Goal: Check status: Check status

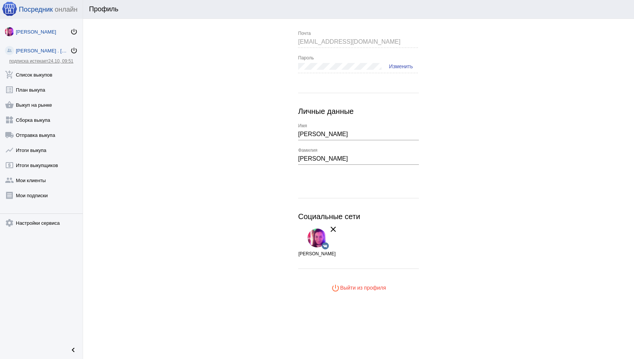
click at [46, 49] on div "[PERSON_NAME] . [GEOGRAPHIC_DATA]" at bounding box center [43, 51] width 54 height 6
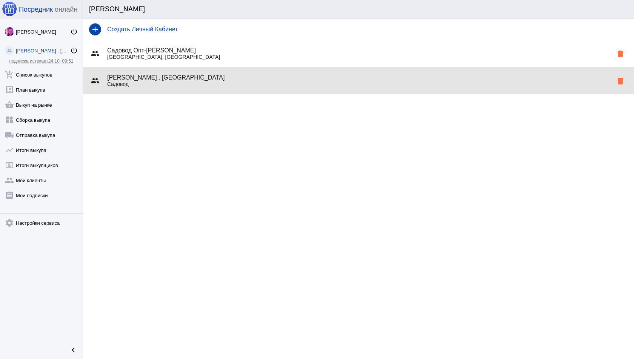
click at [192, 80] on h4 "[PERSON_NAME] . [GEOGRAPHIC_DATA]" at bounding box center [360, 77] width 506 height 7
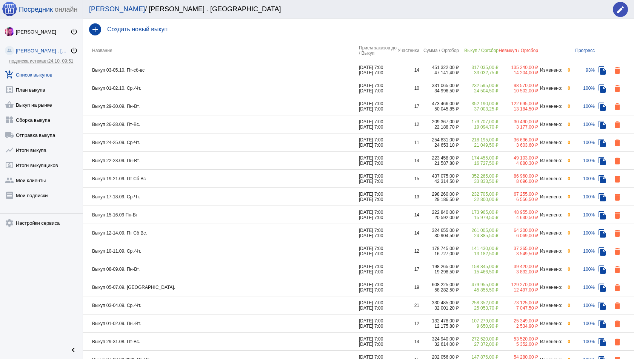
click at [198, 71] on td "Выкуп 03-05.10. Пт-сб-вс" at bounding box center [221, 70] width 276 height 18
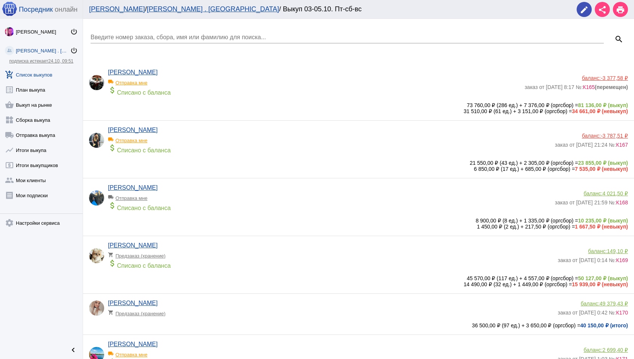
click at [467, 77] on app-delivery-type "local_shipping Отправка мне" at bounding box center [314, 81] width 413 height 10
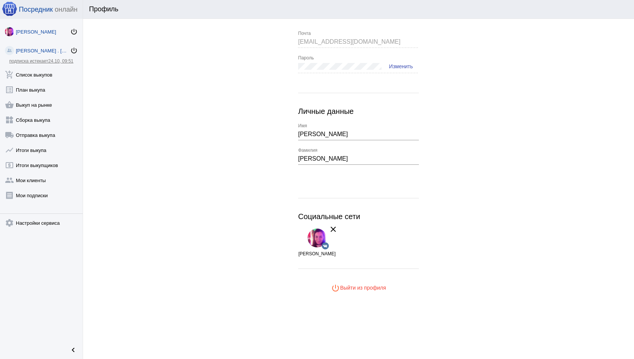
click at [48, 47] on link "[PERSON_NAME] . Sадовод power_settings_new" at bounding box center [41, 49] width 83 height 15
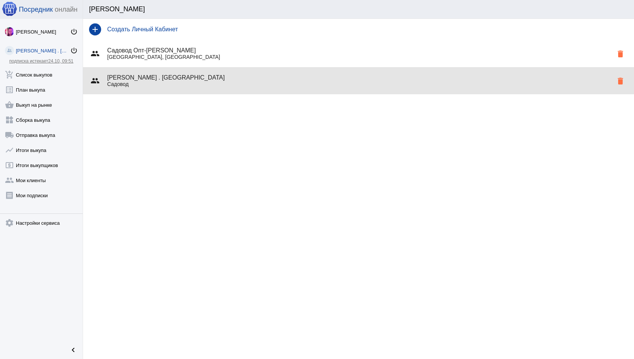
click at [171, 77] on h4 "[PERSON_NAME] . [GEOGRAPHIC_DATA]" at bounding box center [360, 77] width 506 height 7
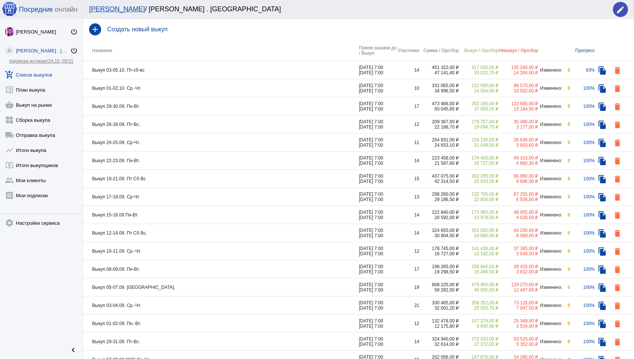
click at [283, 72] on td "Выкуп 03-05.10. Пт-сб-вс" at bounding box center [221, 70] width 276 height 18
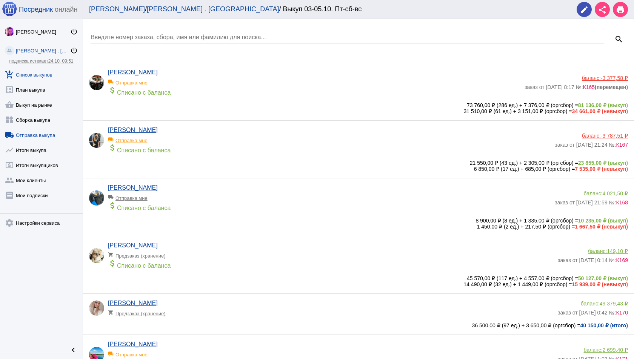
click at [32, 134] on link "local_shipping Отправка выкупа" at bounding box center [41, 133] width 83 height 15
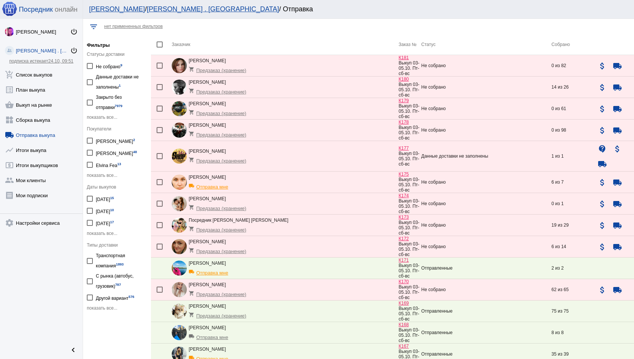
click at [478, 236] on td "Не собрано" at bounding box center [486, 226] width 130 height 22
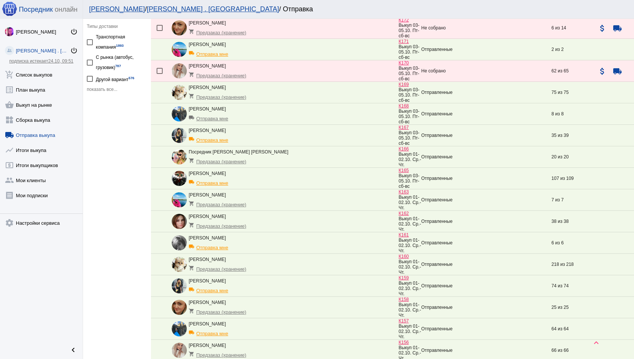
click at [447, 189] on td "Отправленные" at bounding box center [486, 179] width 130 height 22
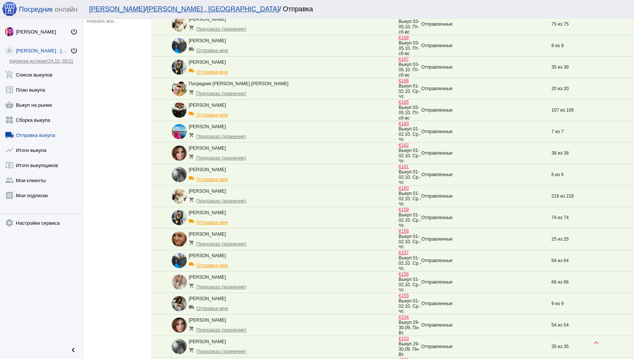
scroll to position [295, 0]
